Goal: Task Accomplishment & Management: Complete application form

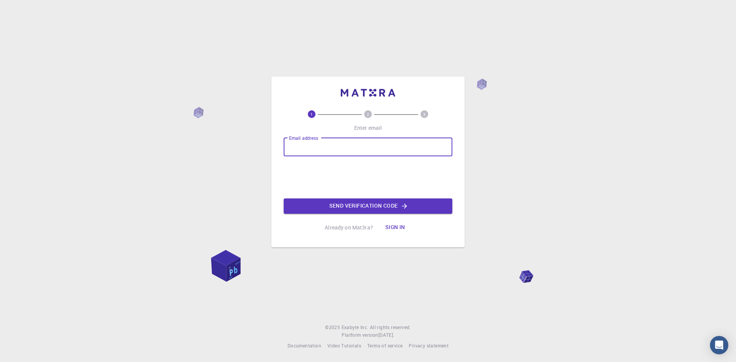
click at [331, 152] on input "Email address" at bounding box center [368, 147] width 169 height 18
type input "0517ss@cbnu.ac.kr"
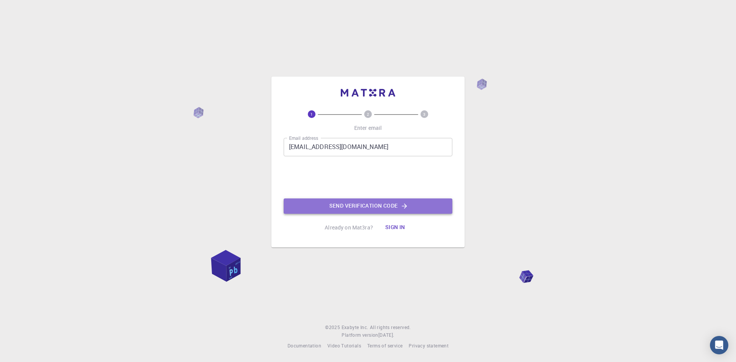
click at [349, 200] on button "Send verification code" at bounding box center [368, 206] width 169 height 15
click at [347, 211] on button "Send verification code" at bounding box center [368, 206] width 169 height 15
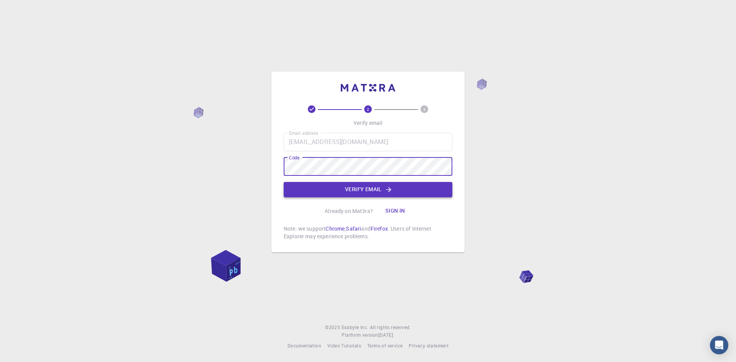
click at [362, 197] on button "Verify email" at bounding box center [368, 189] width 169 height 15
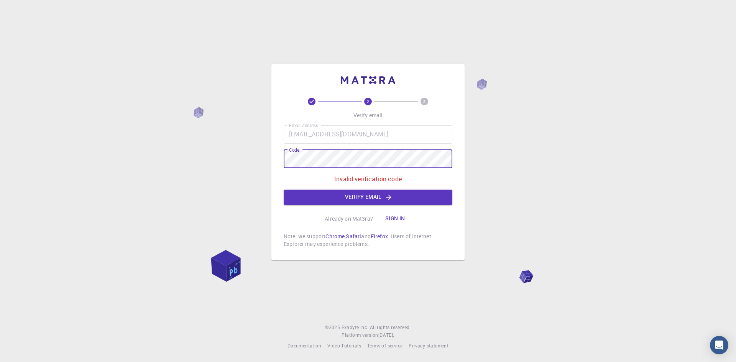
click at [245, 166] on div "2 3 Verify email Email address 0517ss@cbnu.ac.kr Email address Code Code Invali…" at bounding box center [368, 181] width 736 height 362
click at [382, 193] on button "Verify email" at bounding box center [368, 197] width 169 height 15
click at [184, 135] on div "2 3 Verify email Email address 0517ss@cbnu.ac.kr Email address Code Code Invali…" at bounding box center [368, 181] width 736 height 362
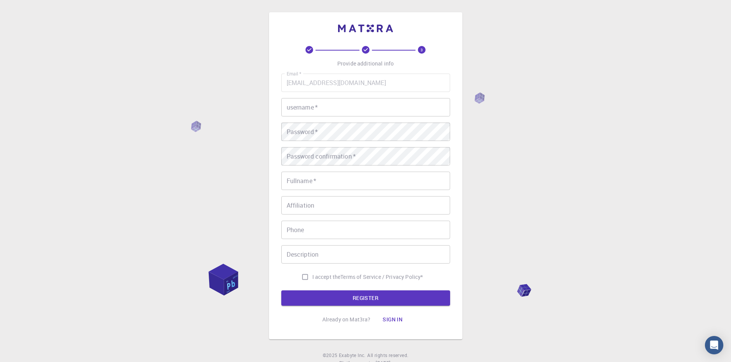
click at [375, 113] on input "username   *" at bounding box center [365, 107] width 169 height 18
click at [385, 113] on input "username   *" at bounding box center [365, 107] width 169 height 18
type input "ㅓ"
type input "[PERSON_NAME]"
click at [229, 140] on div "3 Provide additional info Email   * 0517ss@cbnu.ac.kr Email   * username   * Eu…" at bounding box center [365, 195] width 731 height 390
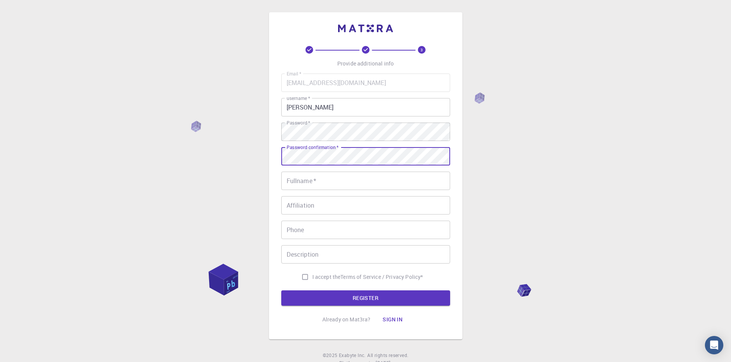
click at [338, 152] on div "Password confirmation   * Password confirmation   *" at bounding box center [365, 156] width 169 height 18
click at [324, 184] on input "Fullname   *" at bounding box center [365, 181] width 169 height 18
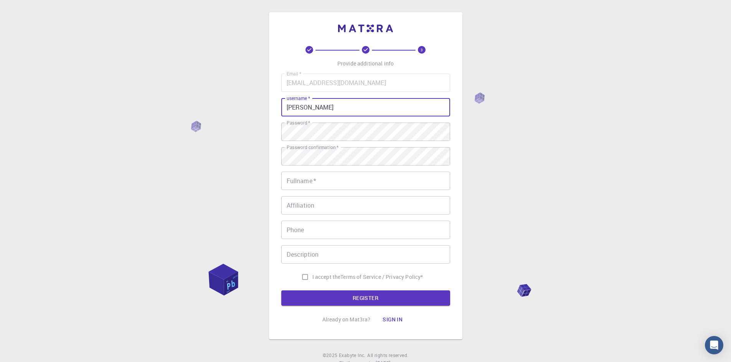
drag, startPoint x: 329, startPoint y: 108, endPoint x: 265, endPoint y: 128, distance: 67.6
click at [251, 114] on div "3 Provide additional info Email   * 0517ss@cbnu.ac.kr Email   * username   * Eu…" at bounding box center [365, 195] width 731 height 390
click at [321, 182] on input "Fullname   *" at bounding box center [365, 181] width 169 height 18
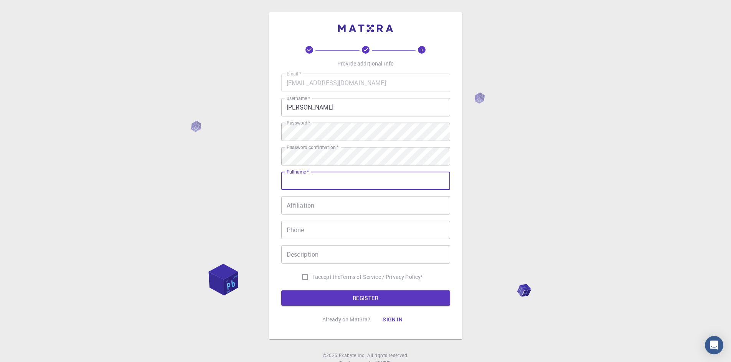
paste input "Eunseo Jang"
type input "Eunseo Jang"
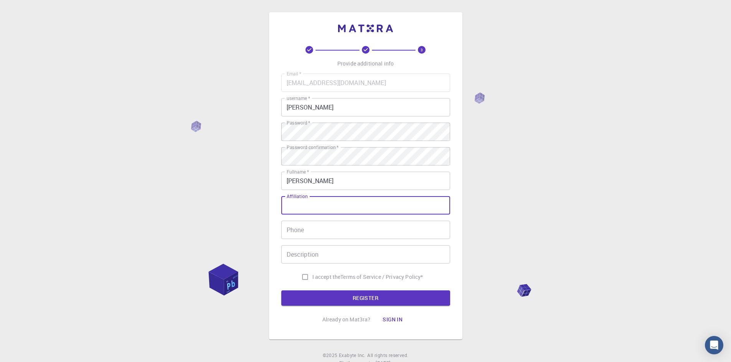
click at [328, 209] on input "Affiliation" at bounding box center [365, 205] width 169 height 18
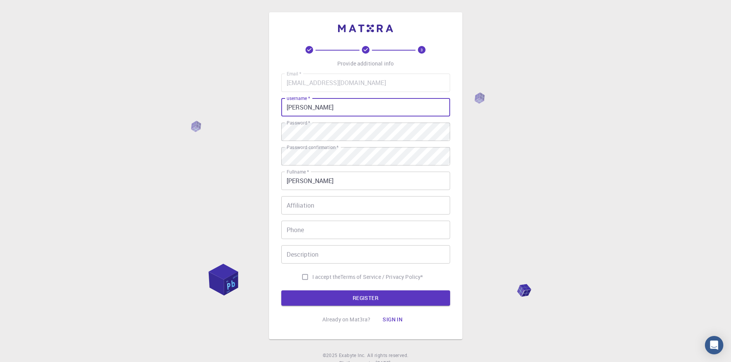
drag, startPoint x: 329, startPoint y: 109, endPoint x: 307, endPoint y: 104, distance: 22.3
click at [307, 103] on input "Eunseo Jang" at bounding box center [365, 107] width 169 height 18
type input "Eunseo"
click at [331, 216] on div "Email   * 0517ss@cbnu.ac.kr Email   * username   * Eunseo username   * Password…" at bounding box center [365, 179] width 169 height 211
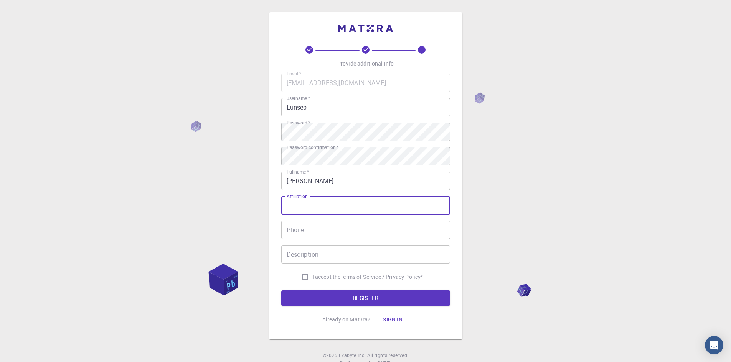
click at [326, 210] on input "Affiliation" at bounding box center [365, 205] width 169 height 18
type input "Chungbuk National University"
click at [327, 234] on input "Phone" at bounding box center [365, 230] width 169 height 18
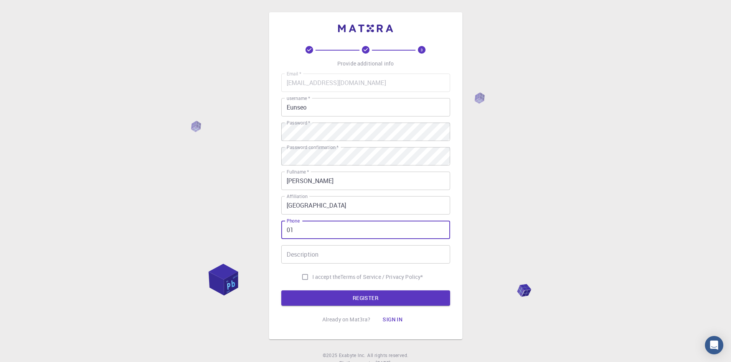
type input "0"
type input "9"
type input "82+1033614386"
drag, startPoint x: 345, startPoint y: 229, endPoint x: 203, endPoint y: 235, distance: 142.8
click at [203, 235] on div "3 Provide additional info Email   * 0517ss@cbnu.ac.kr Email   * username   * Eu…" at bounding box center [365, 195] width 731 height 390
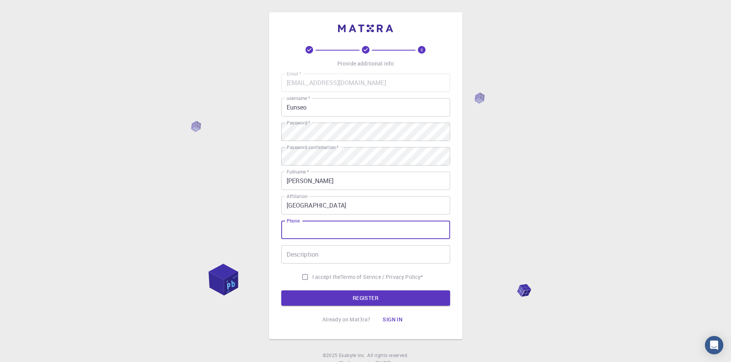
click at [316, 274] on span "I accept the" at bounding box center [326, 277] width 28 height 8
click at [312, 274] on input "I accept the Terms of Service / Privacy Policy *" at bounding box center [305, 277] width 15 height 15
checkbox input "true"
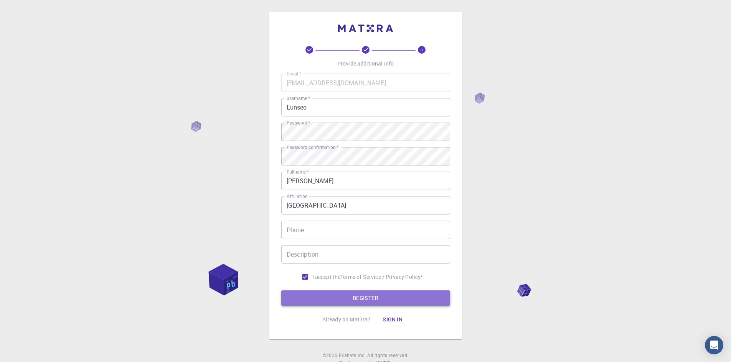
click at [346, 302] on button "REGISTER" at bounding box center [365, 298] width 169 height 15
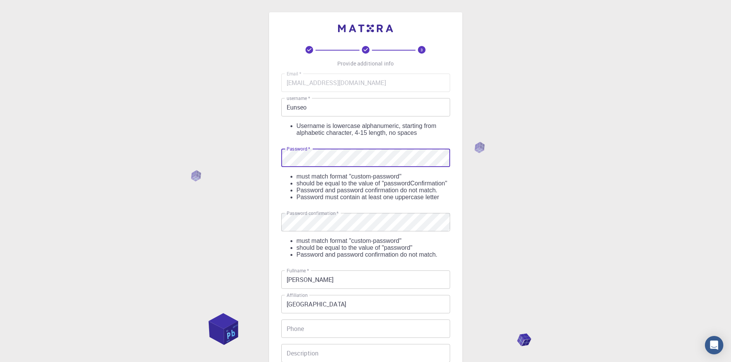
click at [244, 153] on div "3 Provide additional info Email   * 0517ss@cbnu.ac.kr Email   * username   * Eu…" at bounding box center [365, 244] width 731 height 489
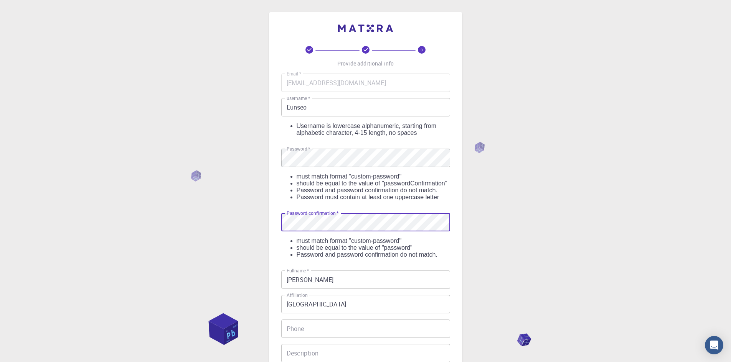
click at [220, 235] on div "3 Provide additional info Email   * 0517ss@cbnu.ac.kr Email   * username   * Eu…" at bounding box center [365, 244] width 731 height 489
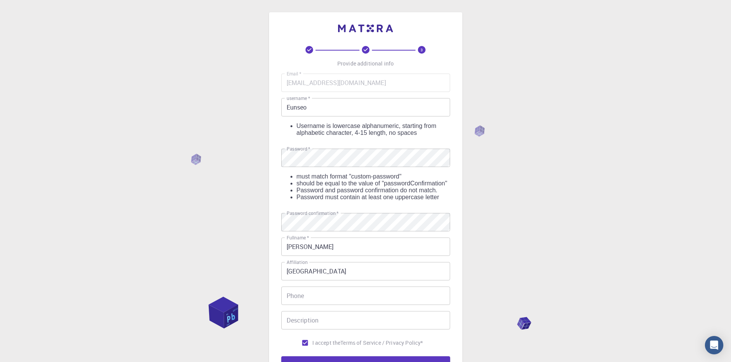
click at [214, 235] on div "3 Provide additional info Email   * 0517ss@cbnu.ac.kr Email   * username   * Eu…" at bounding box center [365, 228] width 731 height 456
drag, startPoint x: 330, startPoint y: 107, endPoint x: 300, endPoint y: 104, distance: 30.4
click at [300, 104] on input "Eunseo" at bounding box center [365, 107] width 169 height 18
click at [233, 142] on div "3 Provide additional info Email   * 0517ss@cbnu.ac.kr Email   * username   * Eu…" at bounding box center [365, 228] width 731 height 456
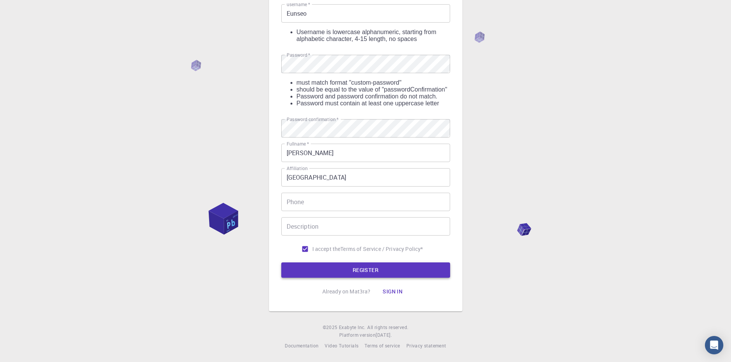
click at [352, 275] on button "REGISTER" at bounding box center [365, 270] width 169 height 15
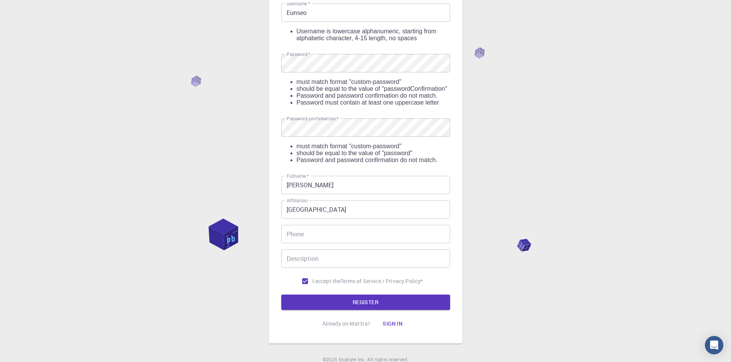
scroll to position [0, 0]
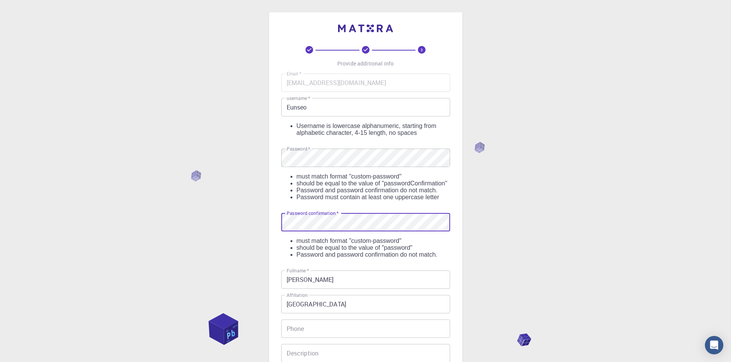
click at [178, 236] on div "3 Provide additional info Email   * 0517ss@cbnu.ac.kr Email   * username   * Eu…" at bounding box center [365, 244] width 731 height 489
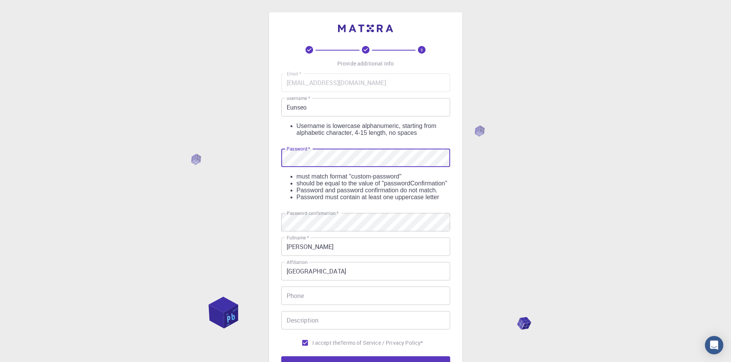
click at [184, 167] on div "3 Provide additional info Email   * 0517ss@cbnu.ac.kr Email   * username   * Eu…" at bounding box center [365, 228] width 731 height 456
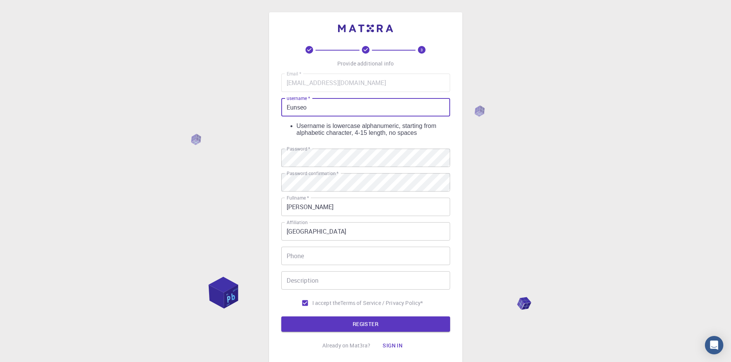
drag, startPoint x: 311, startPoint y: 110, endPoint x: 215, endPoint y: 124, distance: 96.4
click at [215, 124] on div "3 Provide additional info Email   * 0517ss@cbnu.ac.kr Email   * username   * Eu…" at bounding box center [365, 208] width 731 height 417
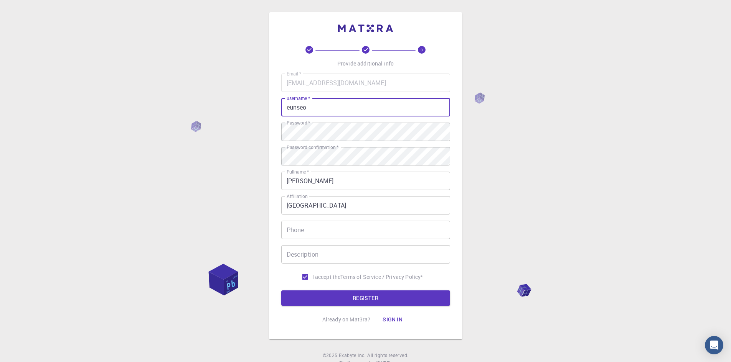
type input "eunseo"
click at [281, 291] on button "REGISTER" at bounding box center [365, 298] width 169 height 15
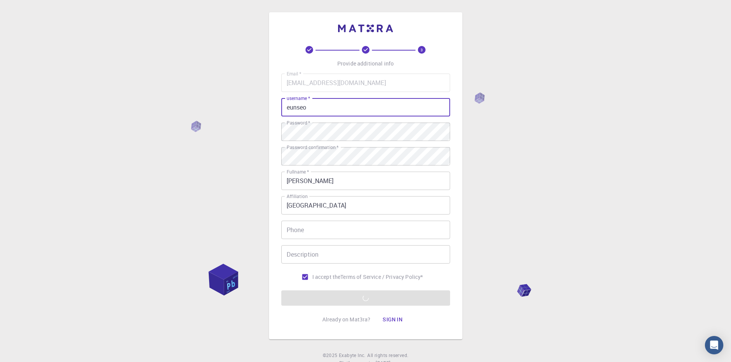
scroll to position [28, 0]
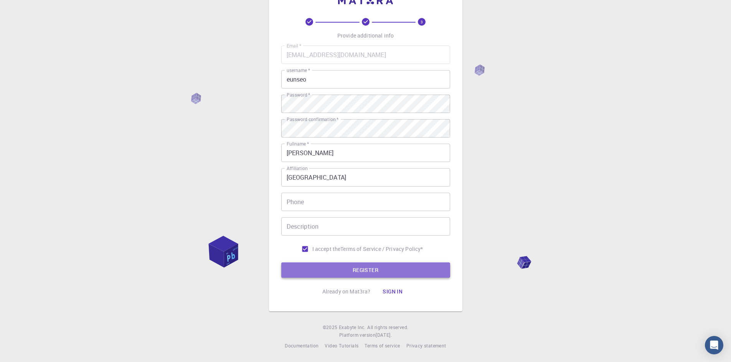
click at [368, 268] on button "REGISTER" at bounding box center [365, 270] width 169 height 15
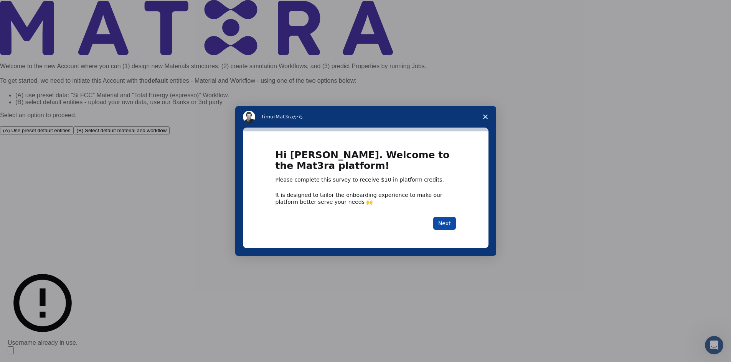
click at [437, 222] on button "Next" at bounding box center [444, 223] width 23 height 13
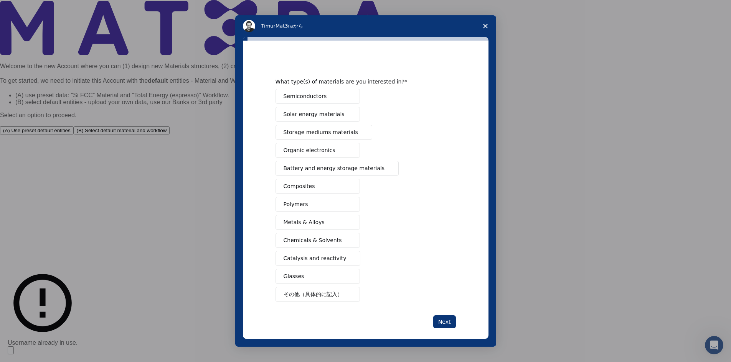
click at [326, 114] on span "Solar energy materials" at bounding box center [313, 114] width 61 height 8
click at [313, 100] on button "Semiconductors" at bounding box center [317, 96] width 84 height 15
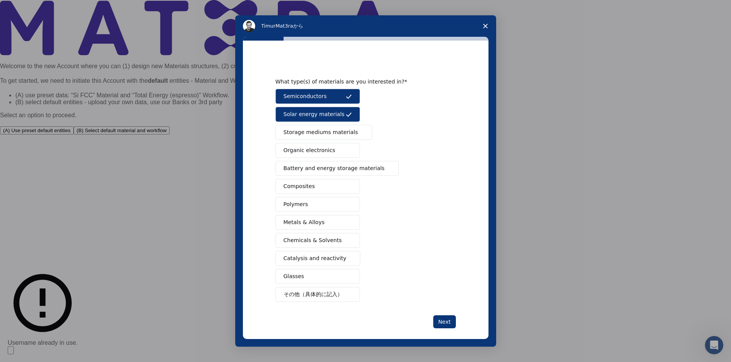
drag, startPoint x: 300, startPoint y: 26, endPoint x: 285, endPoint y: 18, distance: 17.0
click at [285, 18] on div "Timur Mat3raから" at bounding box center [365, 25] width 261 height 21
click at [343, 154] on button "Organic electronics" at bounding box center [317, 150] width 84 height 15
click at [443, 324] on button "Next" at bounding box center [444, 322] width 23 height 13
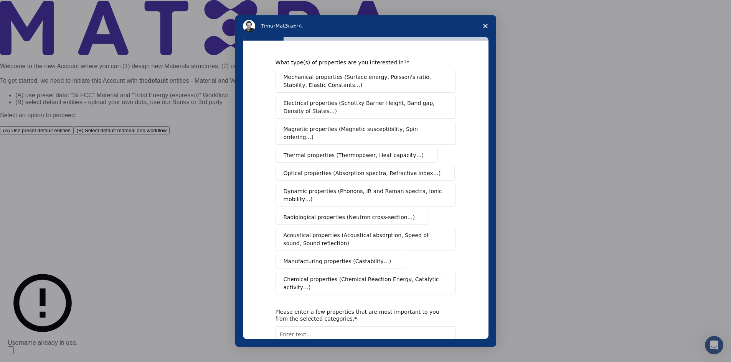
scroll to position [56, 0]
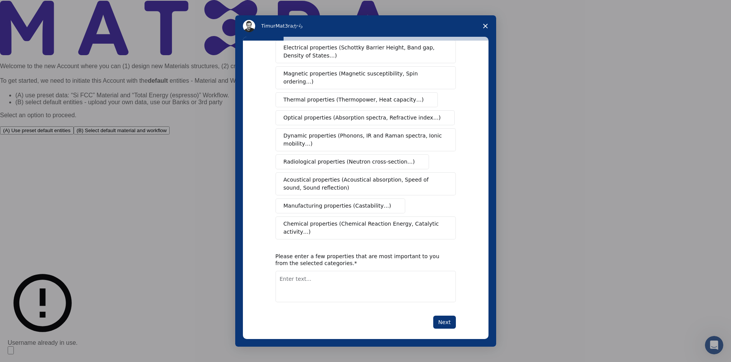
click at [312, 114] on span "Optical properties (Absorption spectra, Refractive index…)" at bounding box center [361, 118] width 157 height 8
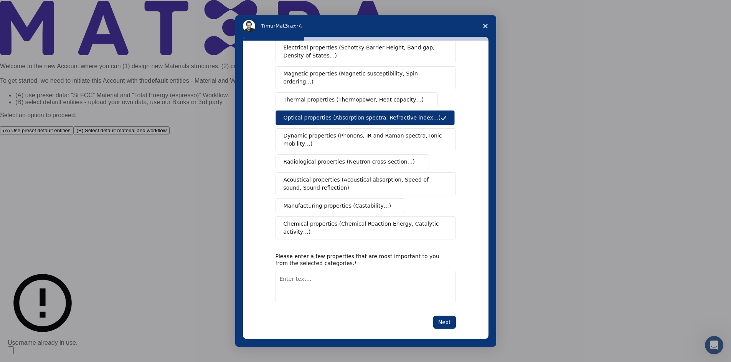
click at [324, 132] on span "Dynamic properties (Phonons, IR and Raman spectra, Ionic mobility…)" at bounding box center [362, 140] width 159 height 16
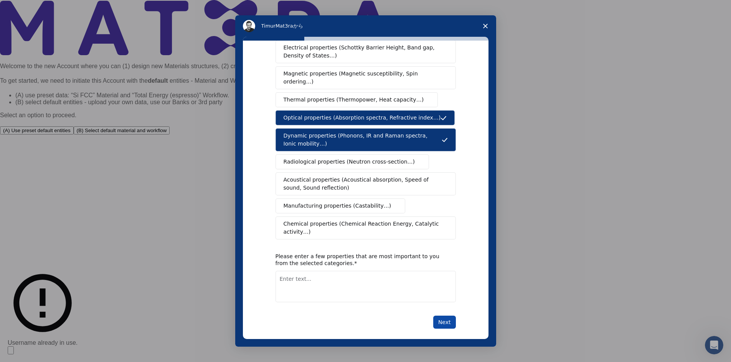
click at [441, 316] on button "Next" at bounding box center [444, 322] width 23 height 13
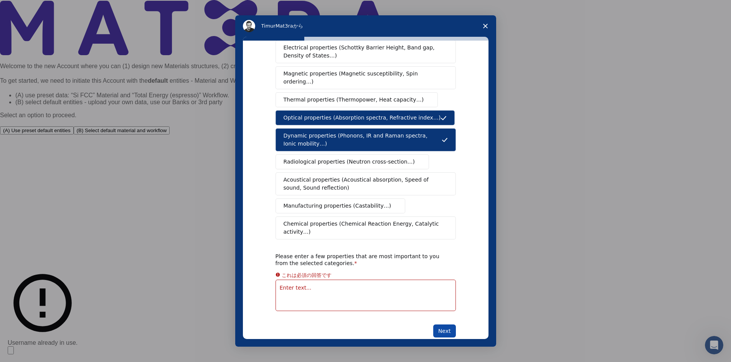
click at [436, 325] on button "Next" at bounding box center [444, 331] width 23 height 13
drag, startPoint x: 308, startPoint y: 249, endPoint x: 346, endPoint y: 249, distance: 37.6
click at [346, 253] on div "Please enter a few properties that are most important to you from the selected …" at bounding box center [359, 260] width 169 height 14
click at [380, 286] on textarea "Enter text..." at bounding box center [365, 295] width 180 height 31
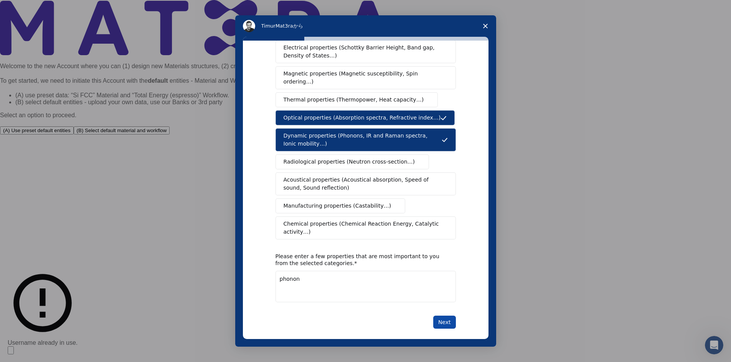
type textarea "phonon"
click at [440, 316] on button "Next" at bounding box center [444, 322] width 23 height 13
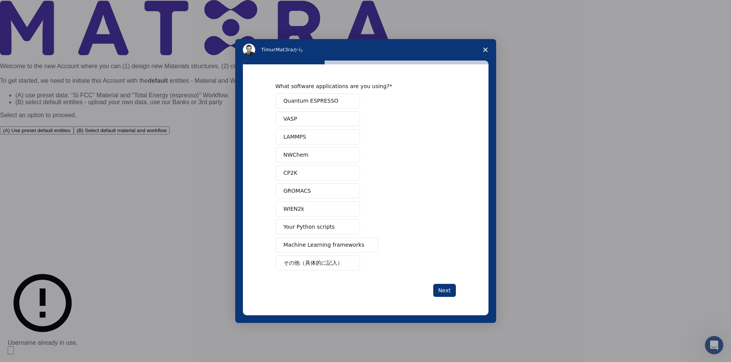
click at [333, 97] on button "Quantum ESPRESSO" at bounding box center [317, 101] width 84 height 15
click at [336, 99] on button "Quantum ESPRESSO" at bounding box center [317, 101] width 84 height 15
click at [341, 102] on button "Quantum ESPRESSO" at bounding box center [317, 101] width 84 height 15
click at [452, 292] on button "Next" at bounding box center [444, 290] width 23 height 13
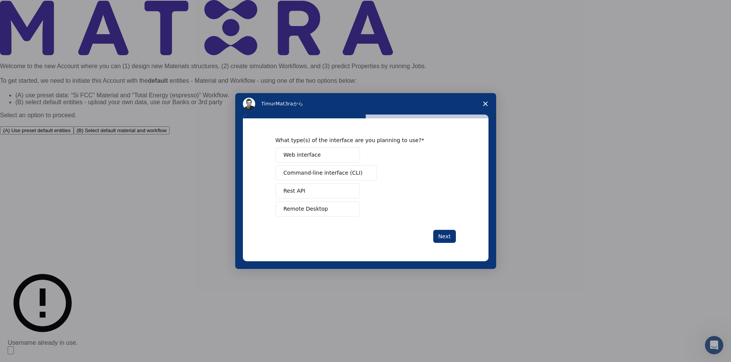
click at [354, 157] on button "Web interface" at bounding box center [317, 155] width 84 height 15
click at [440, 229] on div "What type(s) of the interface are you planning to use? Web interface Command-li…" at bounding box center [365, 190] width 180 height 106
click at [444, 234] on button "Next" at bounding box center [444, 236] width 23 height 13
click at [349, 152] on span "Intercom Messenger" at bounding box center [349, 155] width 6 height 6
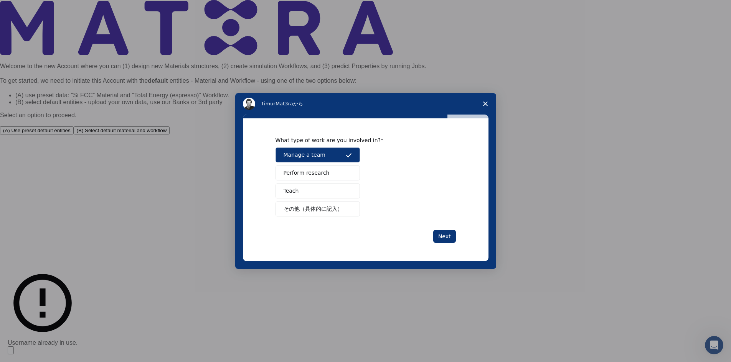
click at [334, 163] on div "Manage a team Perform research Teach その他（具体的に記入）" at bounding box center [365, 182] width 180 height 69
click at [316, 172] on span "Perform research" at bounding box center [306, 173] width 46 height 8
click at [443, 235] on button "Next" at bounding box center [444, 236] width 23 height 13
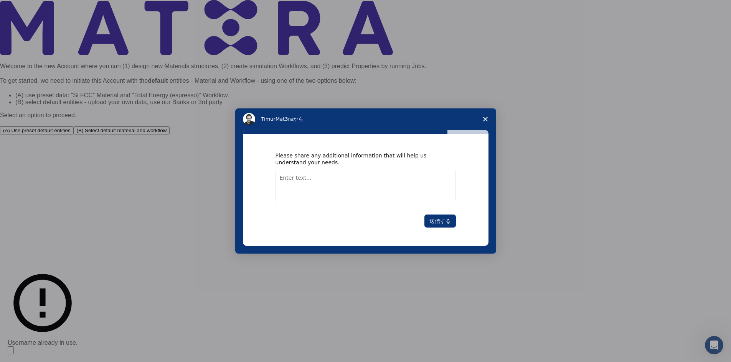
click at [355, 185] on textarea "Enter text..." at bounding box center [365, 185] width 180 height 31
type textarea "No thanks"
click at [428, 223] on button "送信する" at bounding box center [439, 221] width 31 height 13
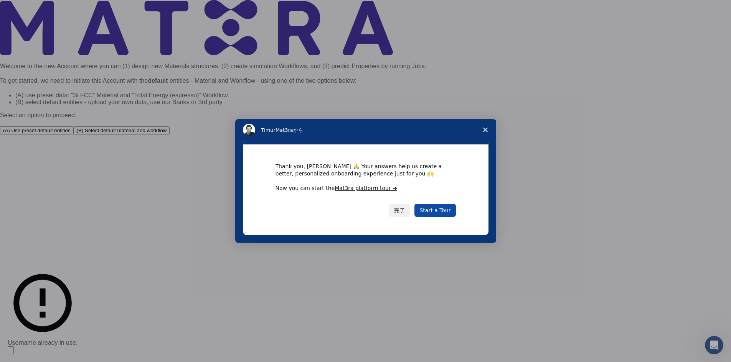
click at [432, 215] on link "Start a Tour" at bounding box center [434, 210] width 41 height 13
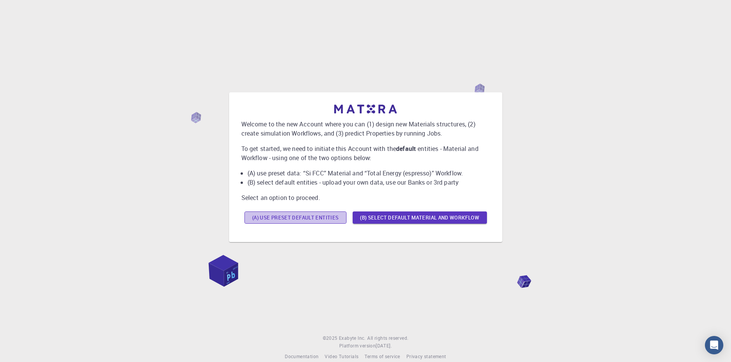
click at [314, 222] on button "(A) Use preset default entities" at bounding box center [295, 218] width 102 height 12
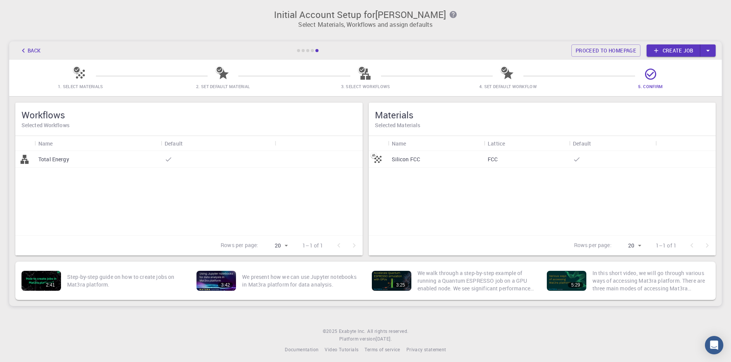
click at [307, 49] on div "Back Proceed to homepage Create job" at bounding box center [365, 50] width 712 height 18
click at [312, 50] on div at bounding box center [312, 50] width 3 height 3
click at [315, 50] on div at bounding box center [307, 50] width 23 height 3
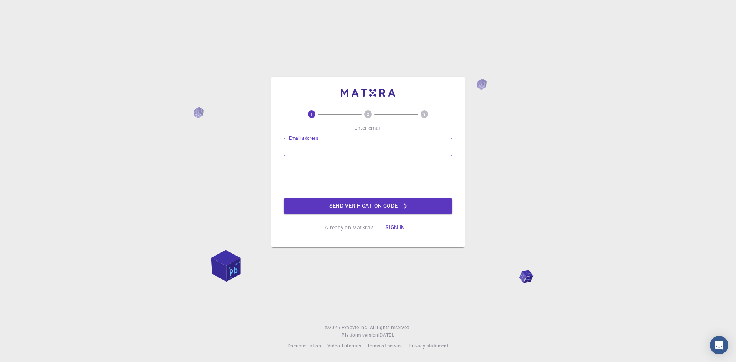
type input "[EMAIL_ADDRESS][DOMAIN_NAME]"
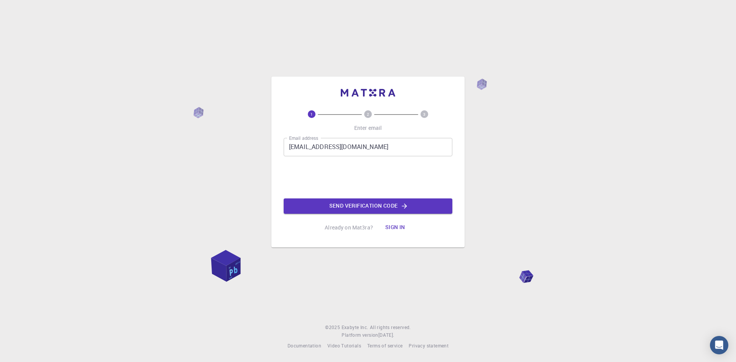
click at [335, 199] on button "Send verification code" at bounding box center [368, 206] width 169 height 15
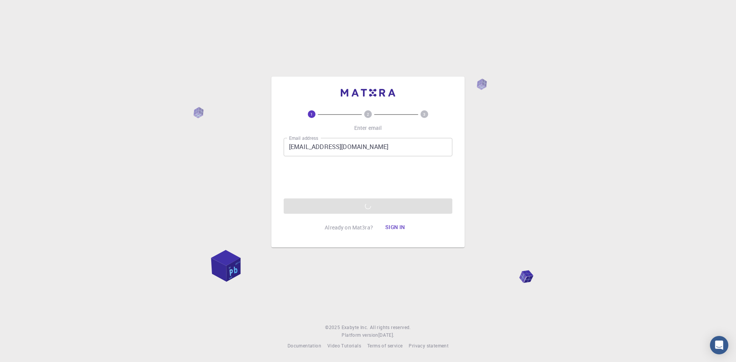
click at [360, 147] on input "[EMAIL_ADDRESS][DOMAIN_NAME]" at bounding box center [368, 147] width 169 height 18
click at [276, 181] on div "1 2 3 Enter email Email address [EMAIL_ADDRESS][DOMAIN_NAME] Email address 0cAF…" at bounding box center [368, 162] width 193 height 171
drag, startPoint x: 362, startPoint y: 147, endPoint x: 210, endPoint y: 149, distance: 151.9
click at [210, 149] on div "1 2 3 Enter email Email address [EMAIL_ADDRESS][DOMAIN_NAME] Email address 0cAF…" at bounding box center [368, 181] width 736 height 362
click at [379, 146] on input "[EMAIL_ADDRESS][DOMAIN_NAME]" at bounding box center [368, 147] width 169 height 18
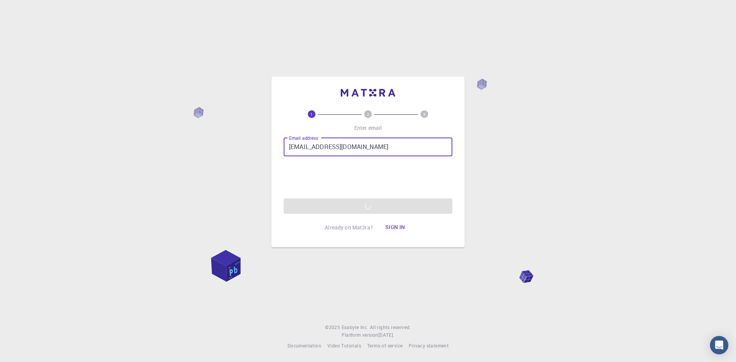
click at [362, 137] on div "1 2 3 Enter email Email address [EMAIL_ADDRESS][DOMAIN_NAME] Email address 0cAF…" at bounding box center [368, 172] width 169 height 125
click at [285, 191] on div "Email address [EMAIL_ADDRESS][DOMAIN_NAME] Email address 0cAFcWeA77v4Qz4HfES02Q…" at bounding box center [368, 176] width 169 height 76
click at [342, 206] on div "Email address [EMAIL_ADDRESS][DOMAIN_NAME] Email address 0cAFcWeA77v4Qz4HfES02Q…" at bounding box center [368, 176] width 169 height 76
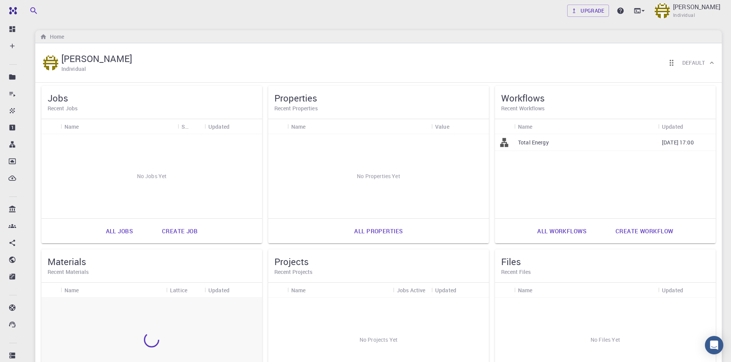
scroll to position [111, 0]
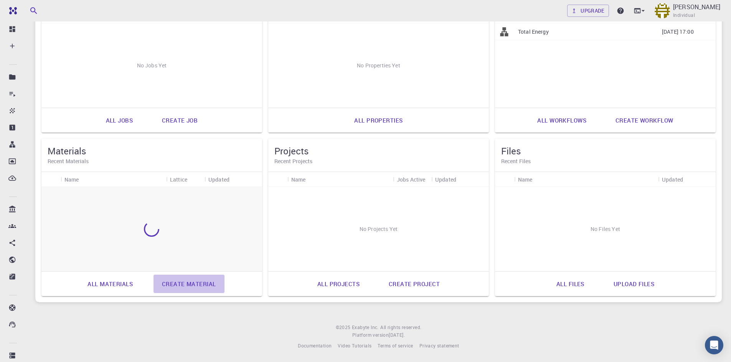
click at [190, 282] on link "Create material" at bounding box center [188, 284] width 71 height 18
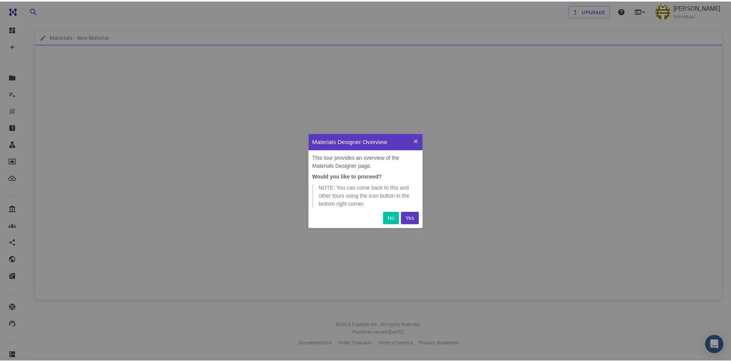
scroll to position [89, 109]
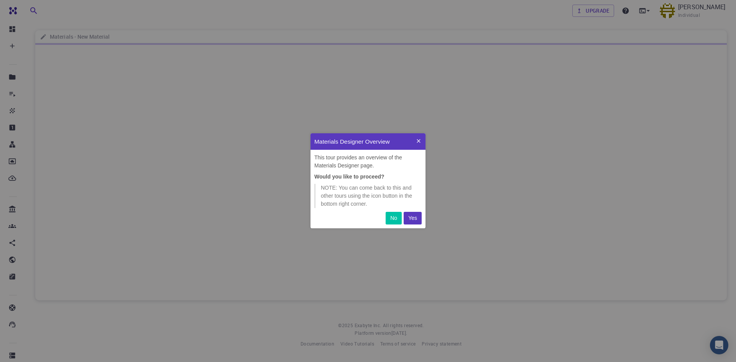
click at [410, 218] on p "Yes" at bounding box center [412, 218] width 9 height 8
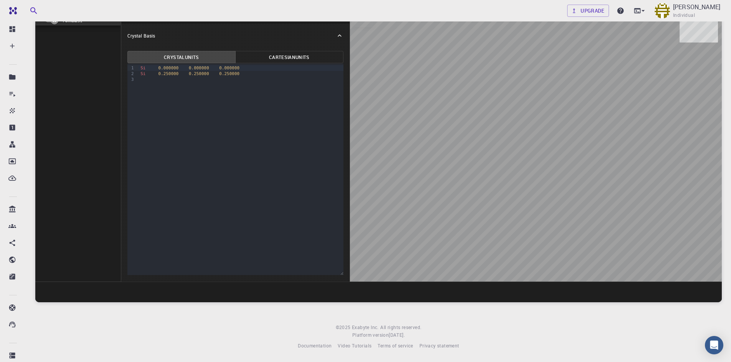
scroll to position [0, 0]
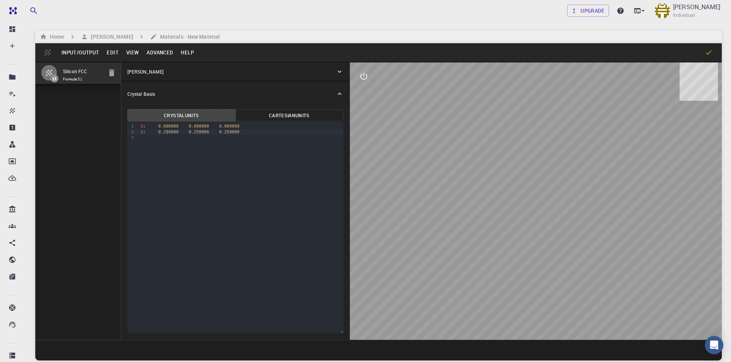
click at [168, 130] on div "Si 0.250000 0.250000 0.250000" at bounding box center [240, 132] width 205 height 6
click at [166, 128] on span "0.000000" at bounding box center [168, 126] width 20 height 5
click at [146, 127] on div "Si 0.00000 0.000000 0.000000" at bounding box center [240, 127] width 205 height 6
click at [143, 126] on span "Si" at bounding box center [142, 126] width 5 height 5
click at [110, 76] on icon "button" at bounding box center [111, 72] width 9 height 9
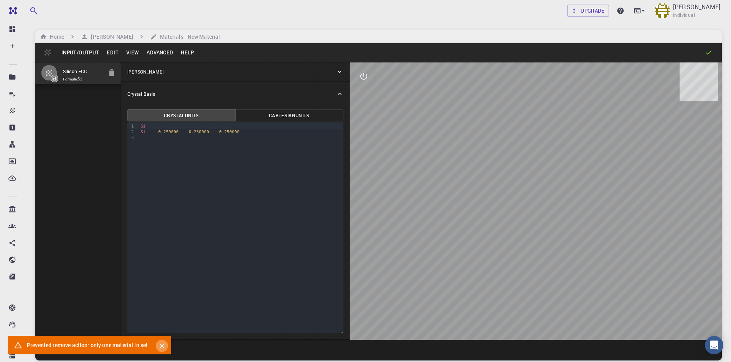
click at [164, 343] on icon "Close" at bounding box center [162, 346] width 8 height 8
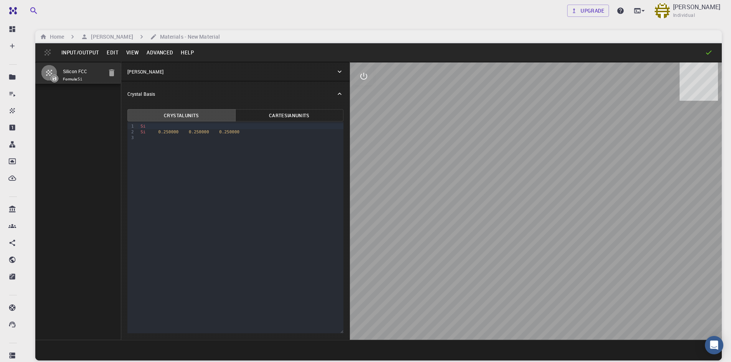
click at [142, 129] on div "Si 0.250000 0.250000 0.250000" at bounding box center [240, 132] width 205 height 6
click at [142, 129] on div "Si Si 0.250000 0.250000 0.250000" at bounding box center [240, 132] width 205 height 20
click at [142, 128] on span "Si" at bounding box center [142, 126] width 5 height 5
click at [318, 111] on button "Cartesian Units" at bounding box center [289, 115] width 108 height 12
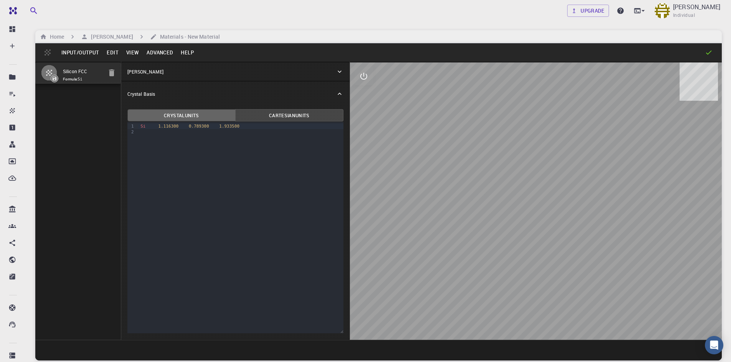
click at [183, 115] on button "Crystal Units" at bounding box center [181, 115] width 108 height 12
